Goal: Find specific page/section: Find specific page/section

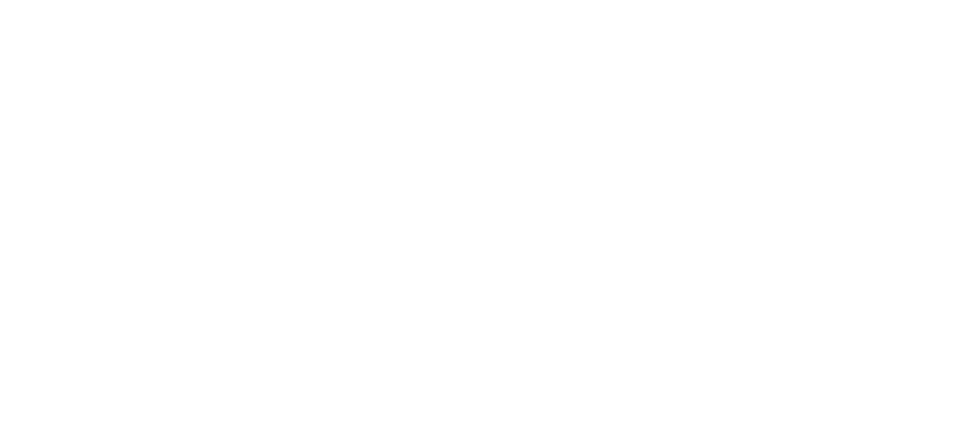
click at [31, 27] on icon at bounding box center [29, 311] width 47 height 611
